Goal: Go to known website: Go to known website

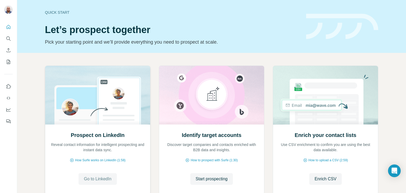
click at [98, 178] on span "Go to LinkedIn" at bounding box center [97, 179] width 27 height 6
click at [103, 177] on span "Go to LinkedIn" at bounding box center [97, 179] width 27 height 6
